Goal: Task Accomplishment & Management: Manage account settings

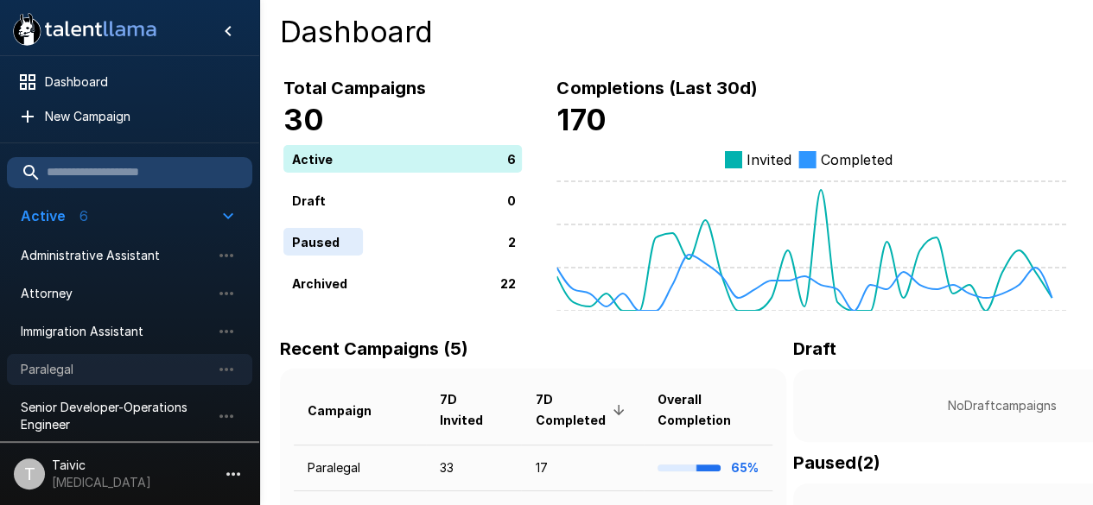
click at [176, 366] on span "Paralegal" at bounding box center [116, 369] width 190 height 17
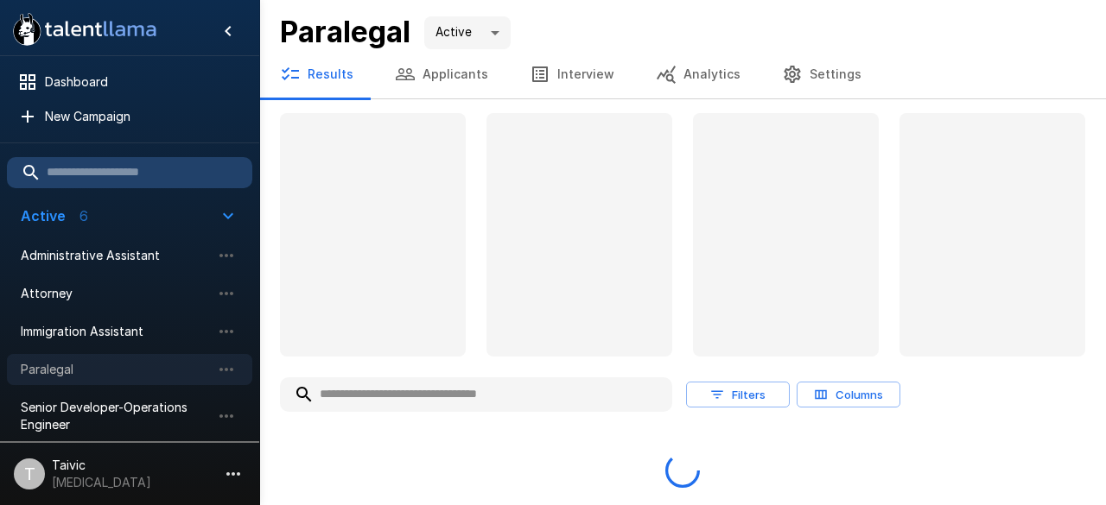
click at [176, 366] on span "Paralegal" at bounding box center [116, 369] width 190 height 17
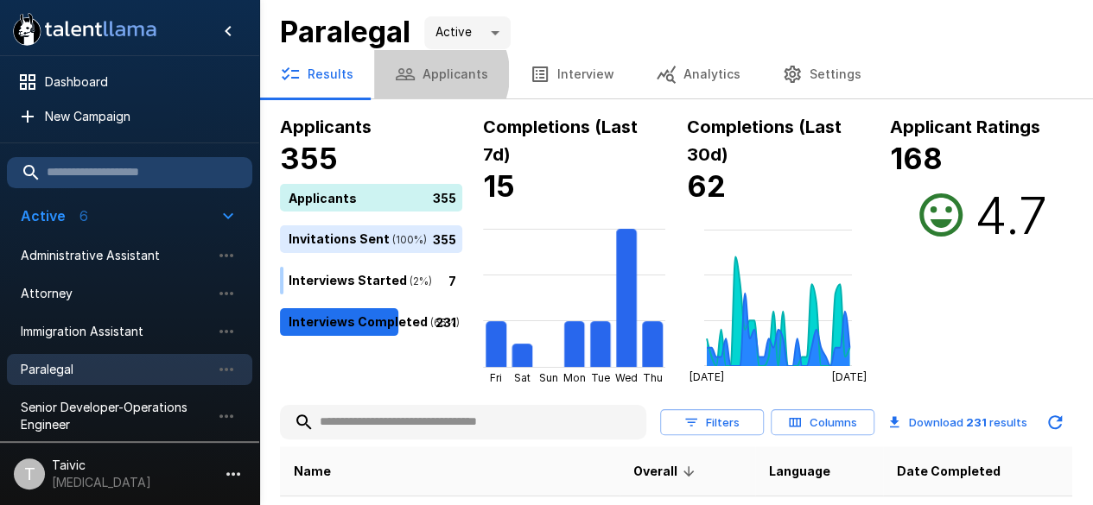
click at [427, 74] on button "Applicants" at bounding box center [441, 74] width 135 height 48
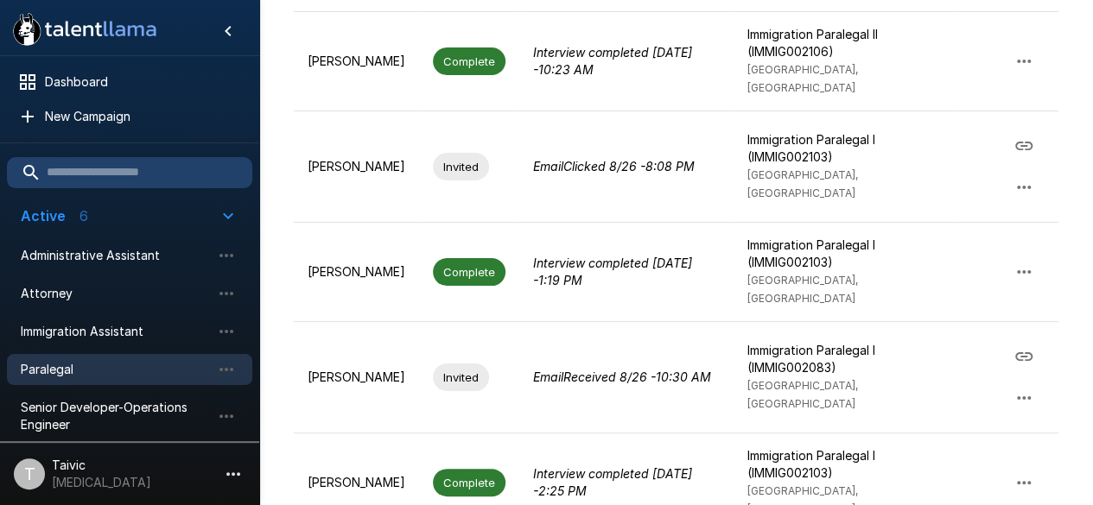
scroll to position [798, 0]
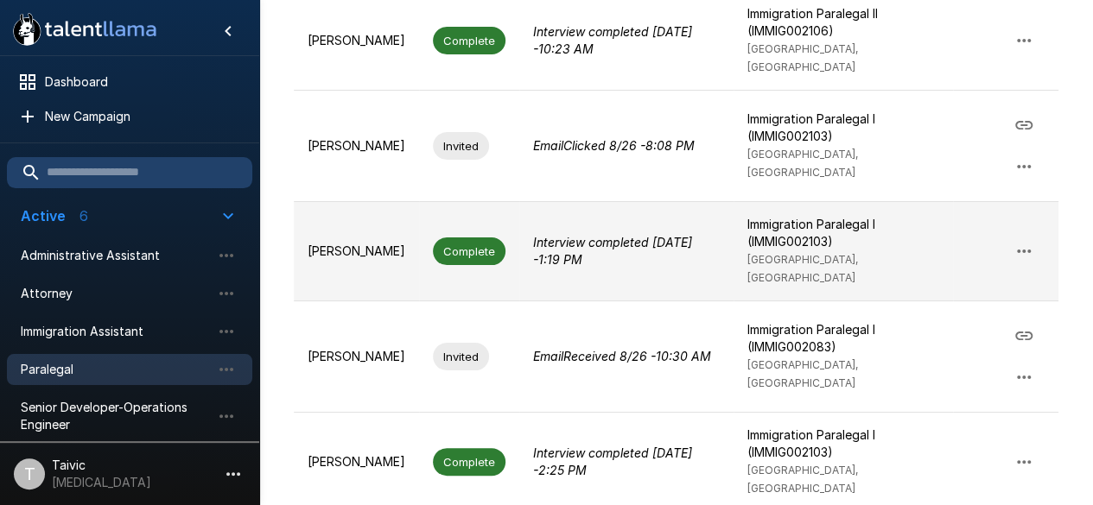
click at [710, 234] on p "Interview completed [DATE] - 1:19 PM" at bounding box center [626, 251] width 187 height 35
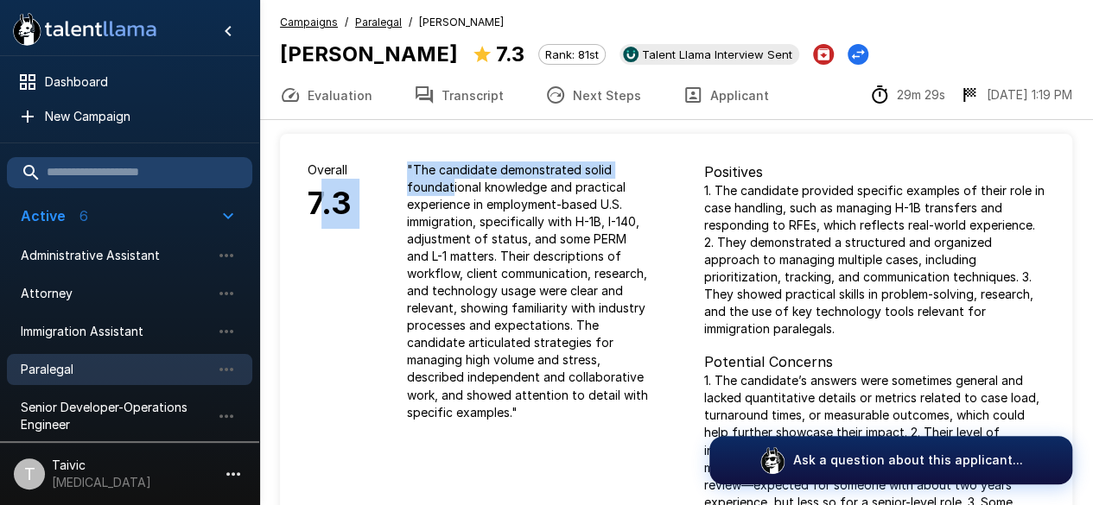
drag, startPoint x: 322, startPoint y: 224, endPoint x: 451, endPoint y: 182, distance: 135.2
click at [451, 182] on div "Overall 7.3 " The candidate demonstrated solid foundational knowledge and pract…" at bounding box center [478, 291] width 397 height 314
click at [461, 99] on button "Transcript" at bounding box center [458, 95] width 131 height 48
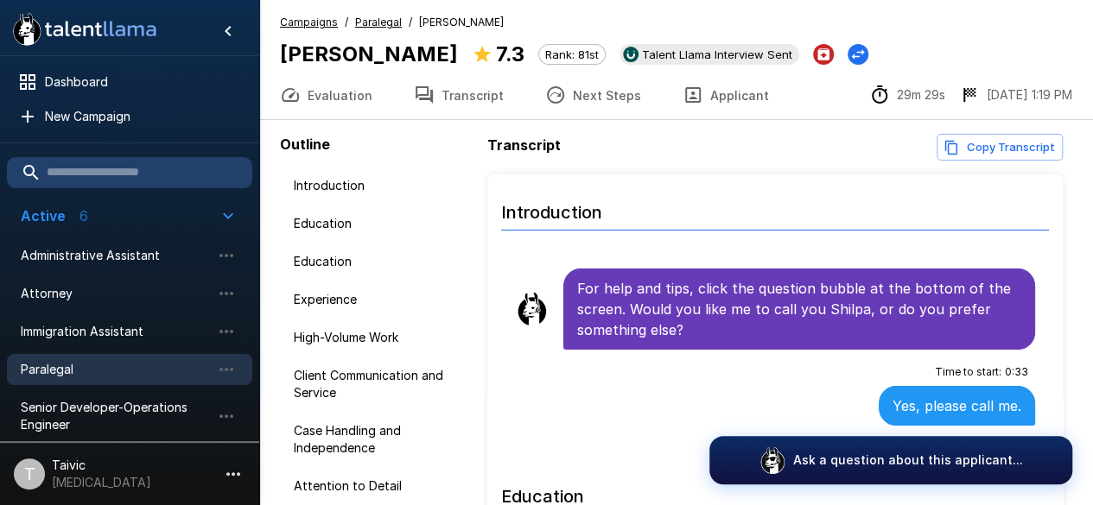
scroll to position [113, 0]
click at [327, 108] on button "Evaluation" at bounding box center [326, 95] width 134 height 48
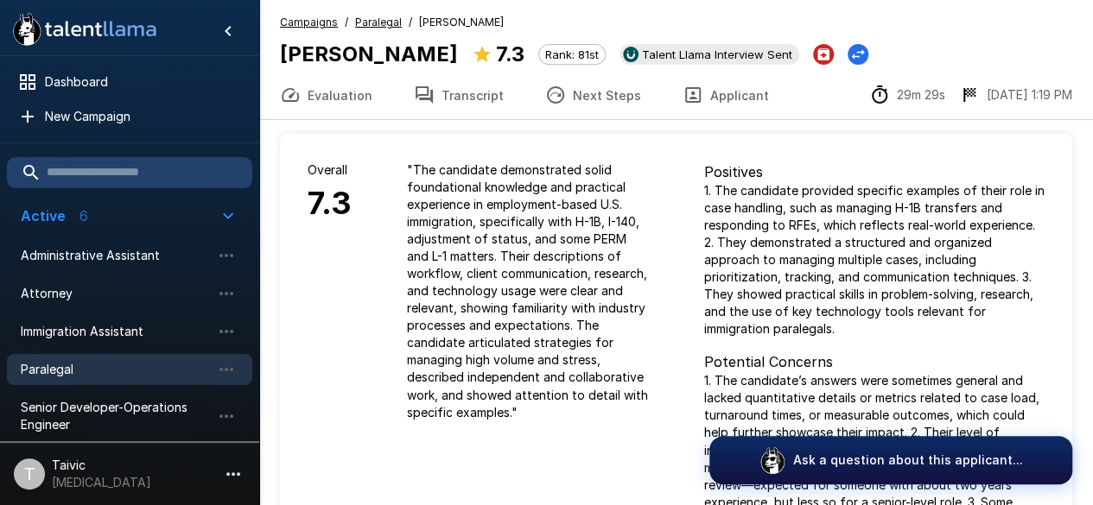
click at [244, 45] on div ".st0{fill:#FFFFFF;} .st1{fill:#76a4ed;}" at bounding box center [129, 27] width 259 height 55
click at [235, 30] on icon "Hide menu" at bounding box center [228, 31] width 21 height 21
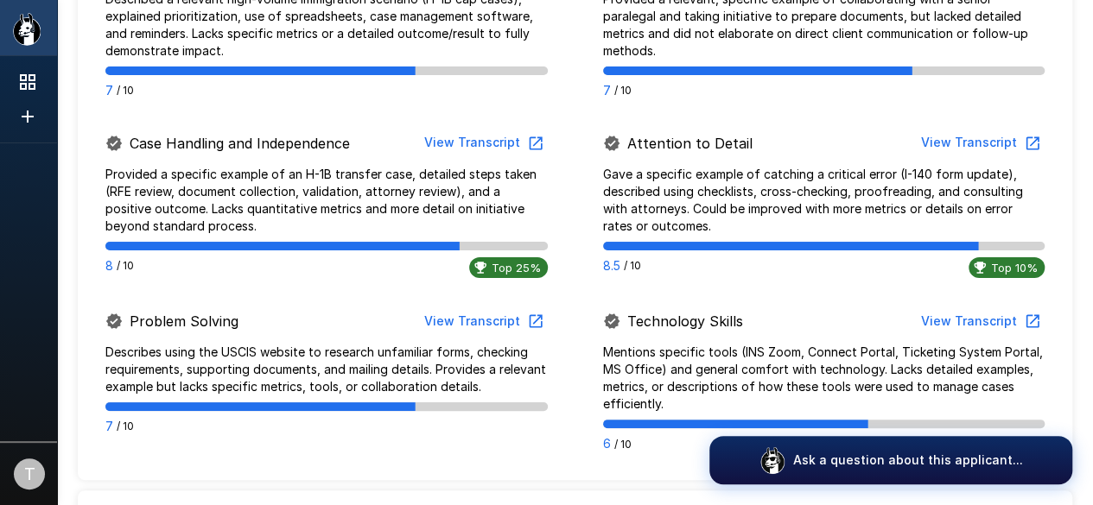
scroll to position [81, 0]
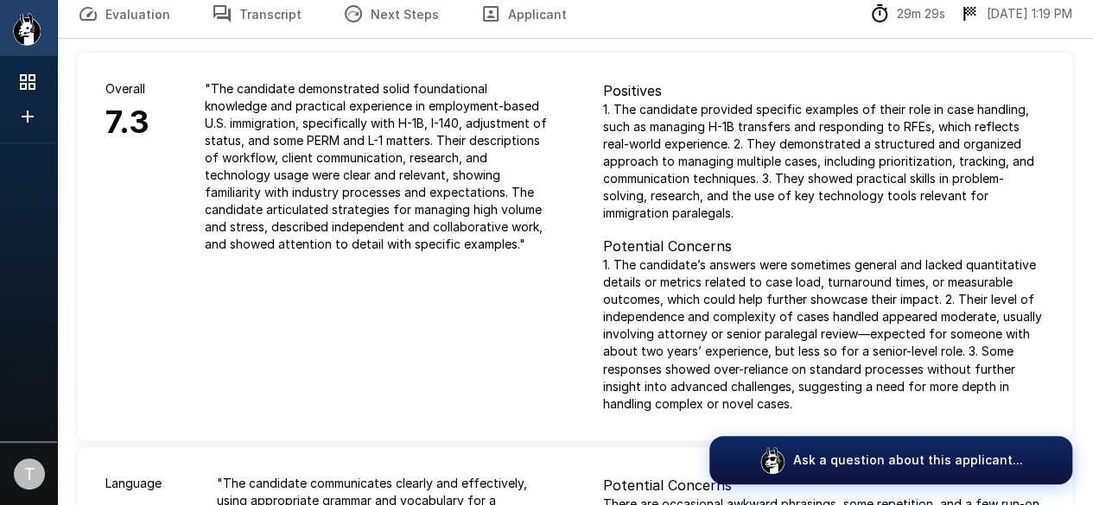
click at [282, 29] on button "Transcript" at bounding box center [256, 14] width 131 height 48
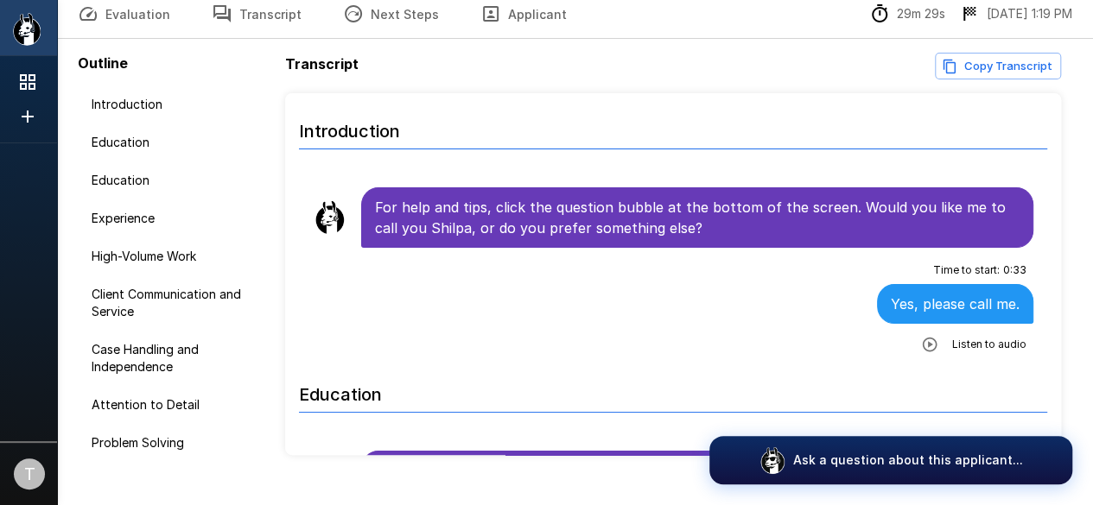
click at [382, 33] on button "Next Steps" at bounding box center [390, 14] width 137 height 48
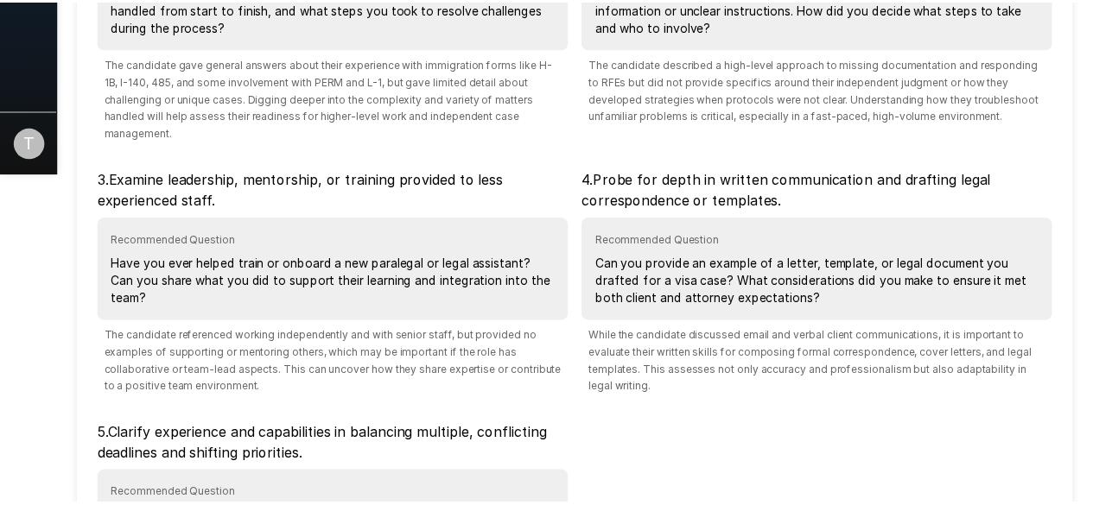
scroll to position [581, 0]
